Goal: Transaction & Acquisition: Purchase product/service

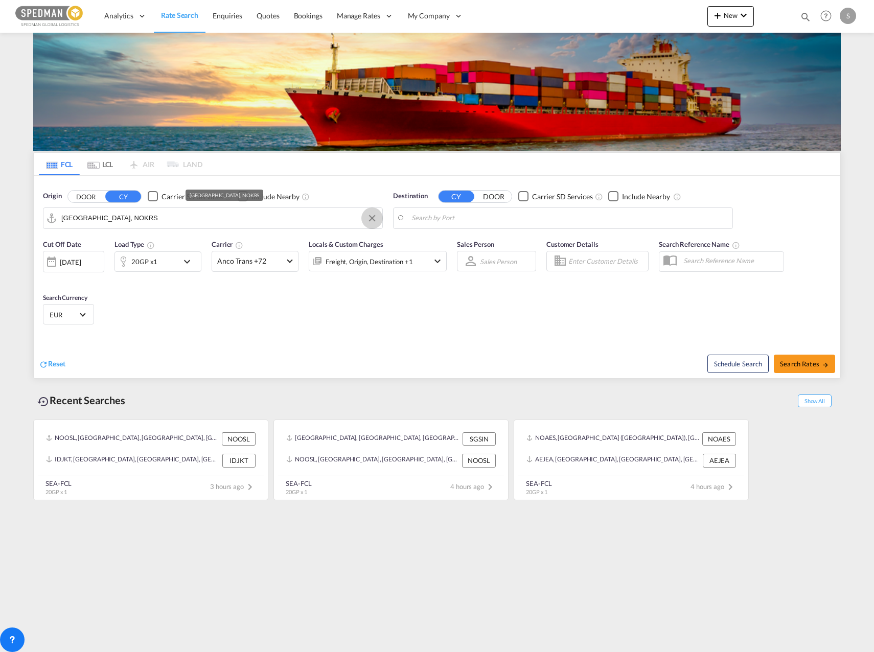
click at [370, 216] on button "Clear Input" at bounding box center [371, 217] width 15 height 15
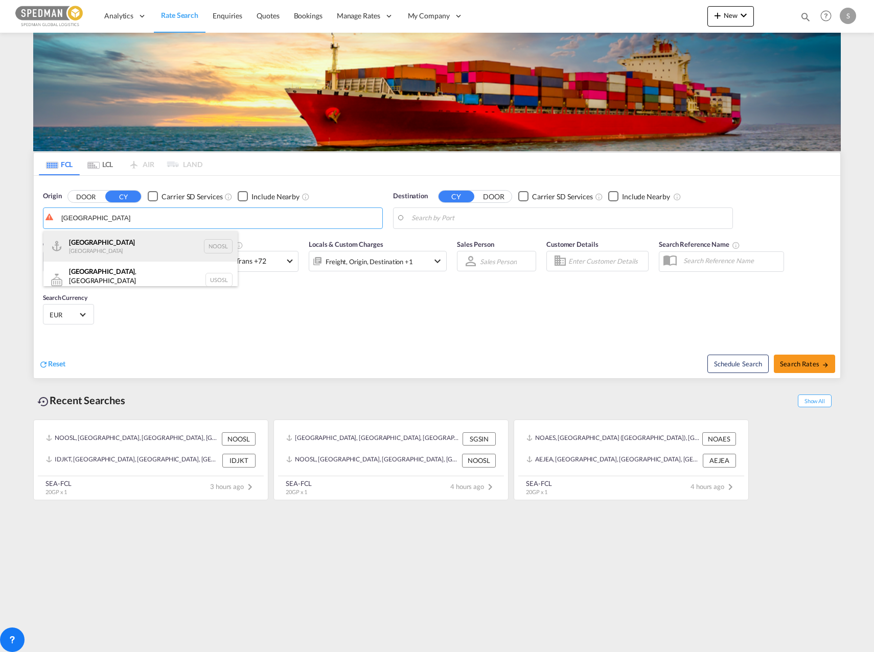
click at [146, 244] on div "[GEOGRAPHIC_DATA] [GEOGRAPHIC_DATA] NOOSL" at bounding box center [140, 246] width 194 height 31
type input "[GEOGRAPHIC_DATA], NOOSL"
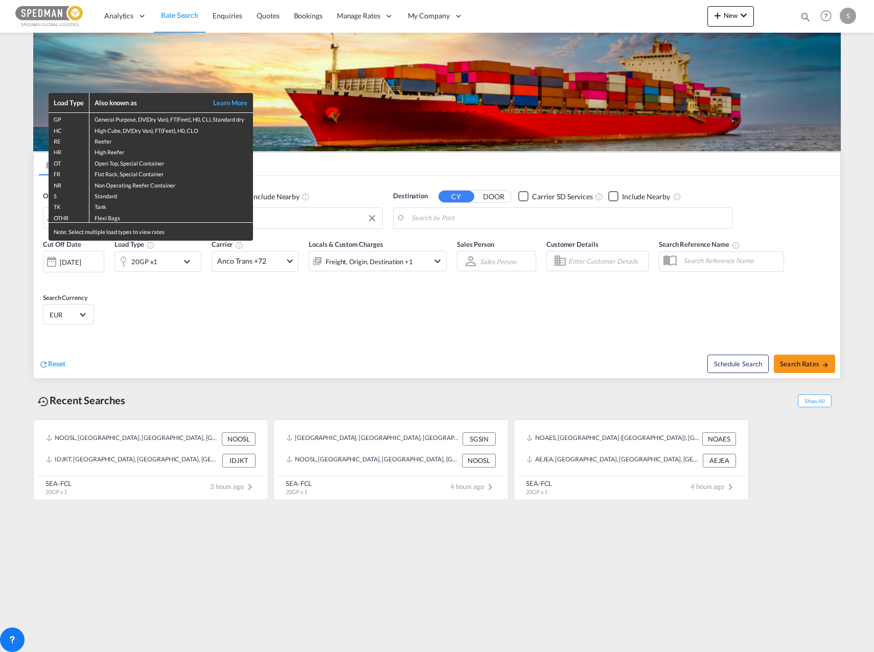
click at [461, 210] on div "Load Type Also known as Learn More GP General Purpose, DV(Dry Van), FT(Feet), H…" at bounding box center [437, 326] width 874 height 652
click at [450, 218] on body "Analytics Dashboard Rate Search Enquiries Quotes Bookings" at bounding box center [437, 326] width 874 height 652
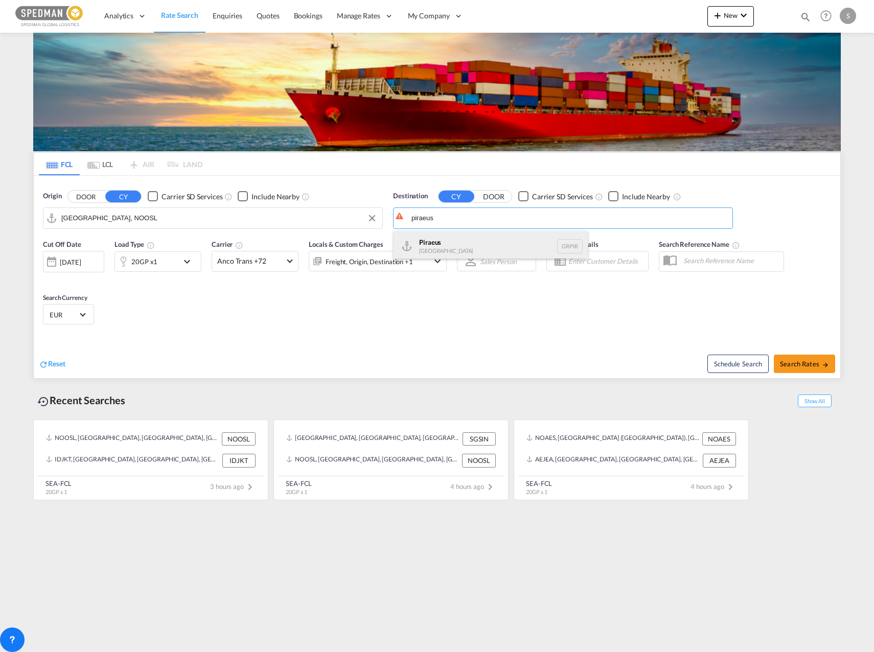
click at [509, 245] on div "Piraeus [GEOGRAPHIC_DATA] GRPIR" at bounding box center [490, 246] width 194 height 31
type input "Piraeus, GRPIR"
click at [177, 269] on div "20GP x1" at bounding box center [146, 261] width 63 height 20
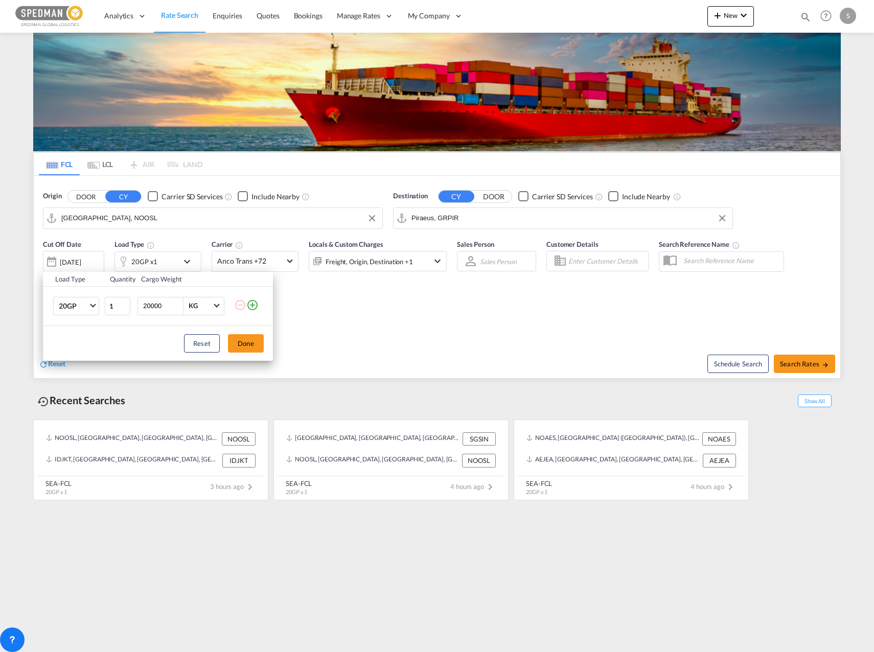
click at [180, 264] on div "Load Type Quantity Cargo Weight 20GP 20GP 40GP 40HC 45HC 20RE 40RE 40HR 20OT 40…" at bounding box center [437, 326] width 874 height 652
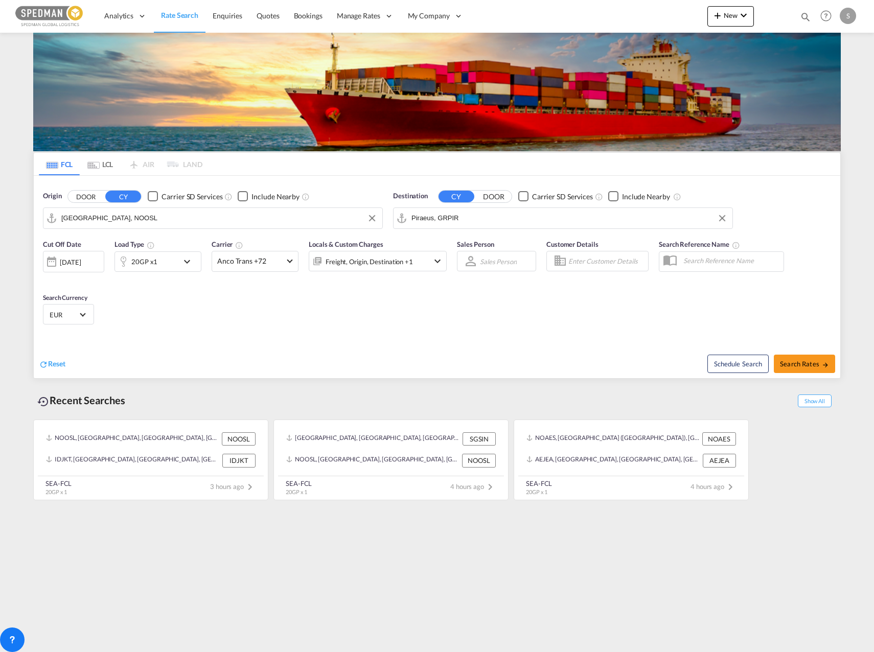
click at [159, 258] on div "20GP x1" at bounding box center [146, 261] width 63 height 20
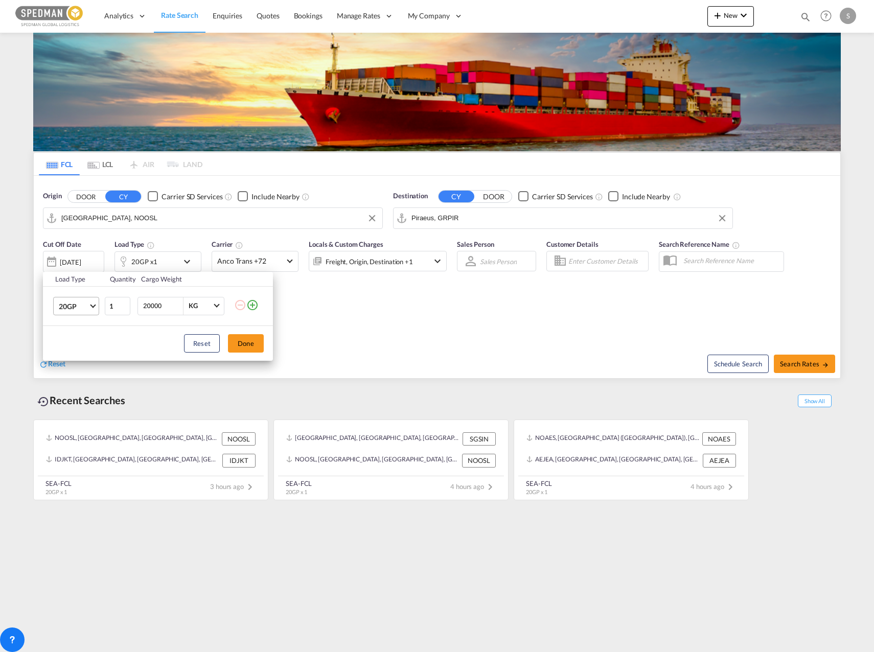
click at [98, 309] on md-select-value "20GP" at bounding box center [78, 305] width 41 height 17
click at [106, 361] on md-option "40HC" at bounding box center [85, 355] width 69 height 25
click at [234, 341] on button "Done" at bounding box center [246, 343] width 36 height 18
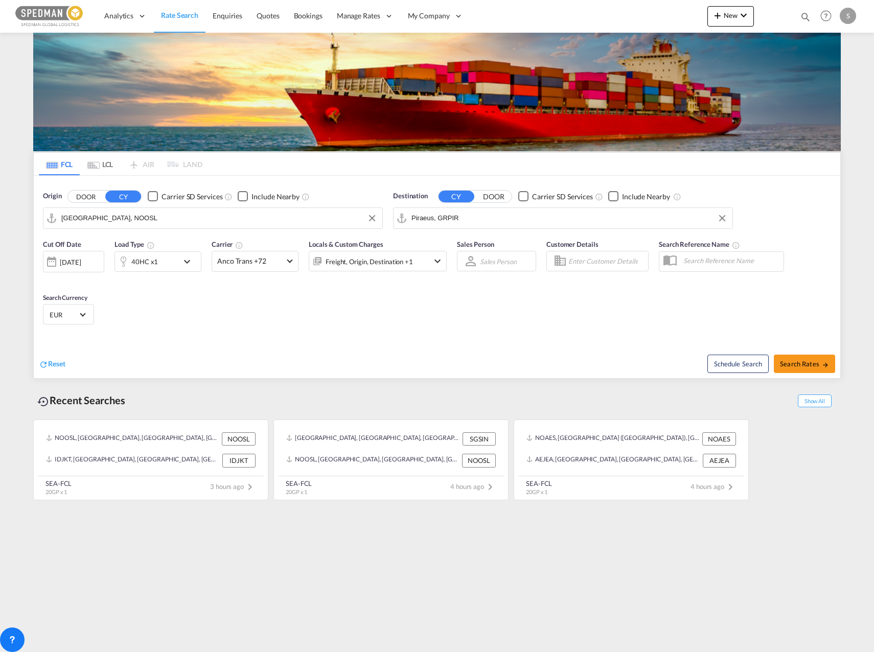
click at [366, 274] on div "Locals & Custom Charges Freight, Origin, Destination +1" at bounding box center [378, 260] width 138 height 43
click at [367, 271] on div "Freight, Origin, Destination +1" at bounding box center [363, 261] width 109 height 20
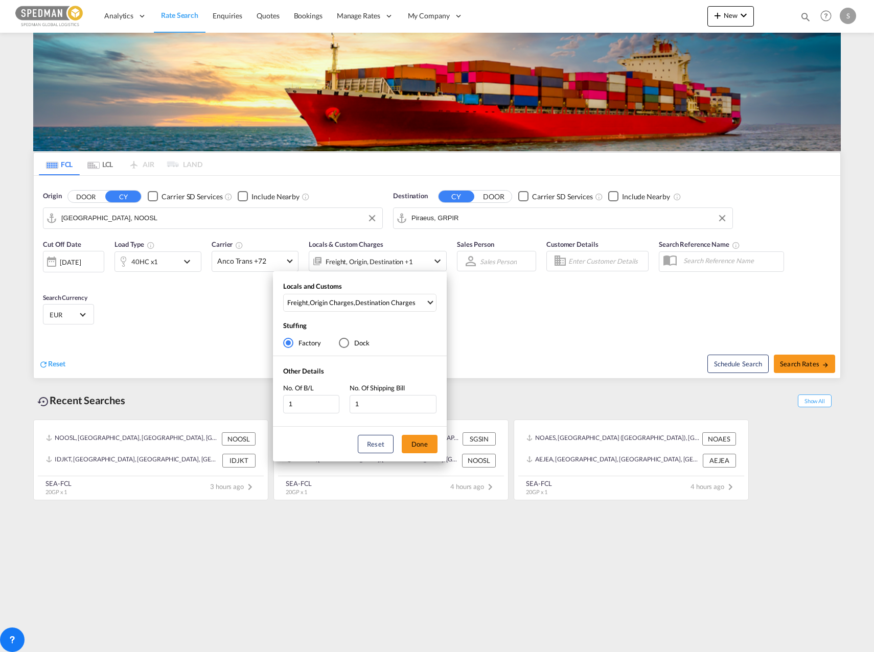
click at [372, 282] on div "Locals and Customs Freight , Origin Charges , Destination Charges Clear All Sel…" at bounding box center [360, 299] width 174 height 35
click at [379, 294] on md-select-value "Freight , Origin Charges , Destination Charges" at bounding box center [361, 302] width 150 height 17
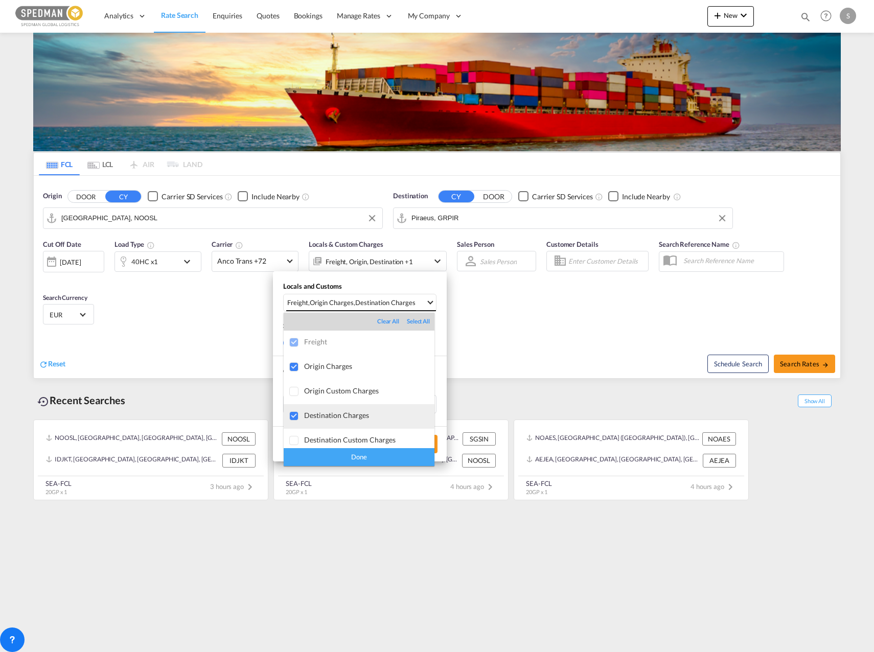
scroll to position [5, 0]
click at [327, 410] on div "Destination Charges" at bounding box center [369, 410] width 130 height 9
click at [364, 457] on div "Done" at bounding box center [359, 457] width 151 height 18
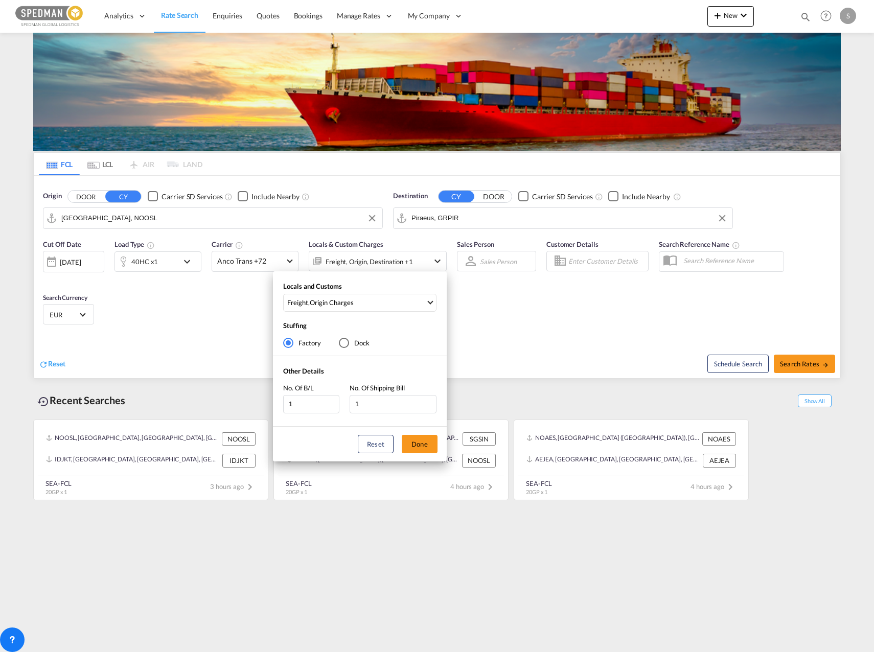
click at [255, 265] on div "Locals and Customs Freight , Origin Charges Stuffing Factory Dock Other Details…" at bounding box center [437, 326] width 874 height 652
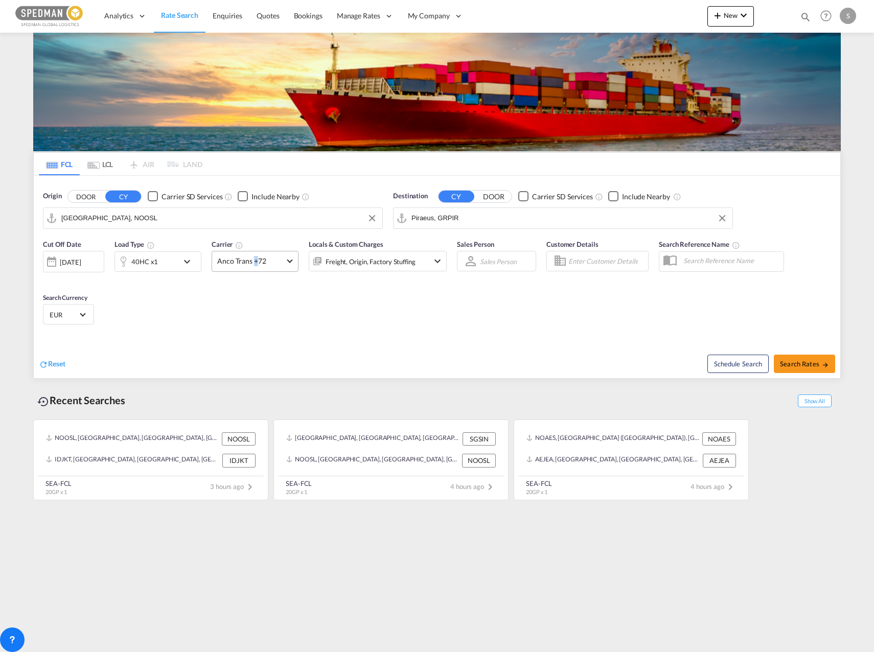
click at [254, 264] on span "Anco Trans +72" at bounding box center [250, 261] width 66 height 10
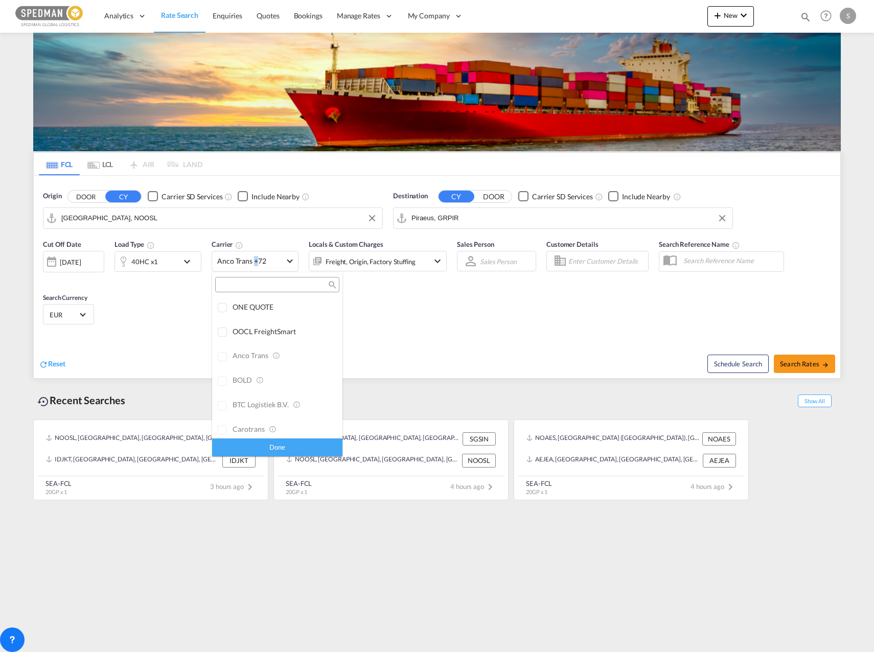
scroll to position [0, 0]
click at [316, 303] on div "All (33)" at bounding box center [326, 307] width 21 height 10
click at [819, 363] on md-backdrop at bounding box center [437, 326] width 874 height 652
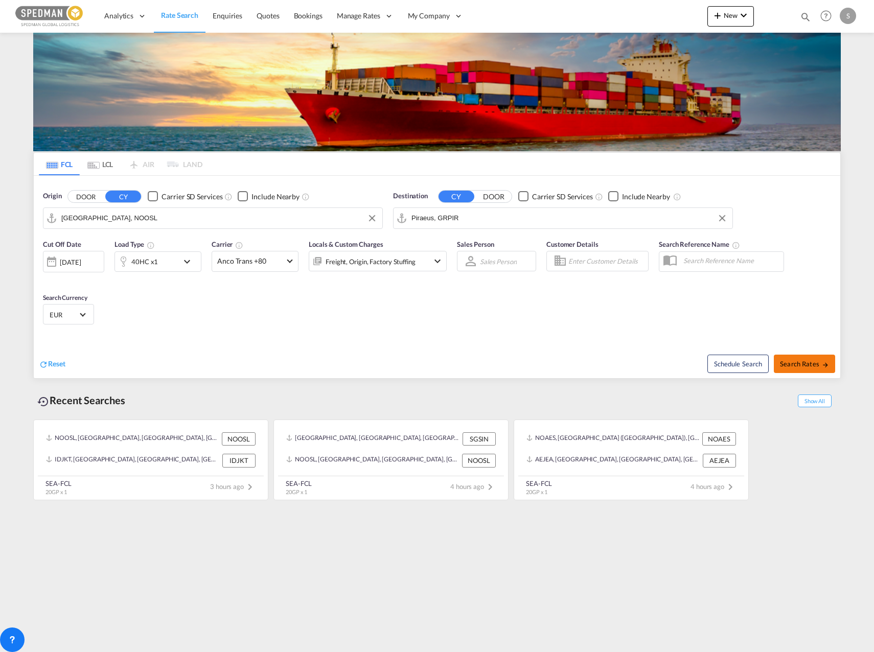
click at [811, 361] on span "Search Rates" at bounding box center [804, 364] width 49 height 8
type input "NOOSL to GRPIR / [DATE]"
